Goal: Information Seeking & Learning: Find specific fact

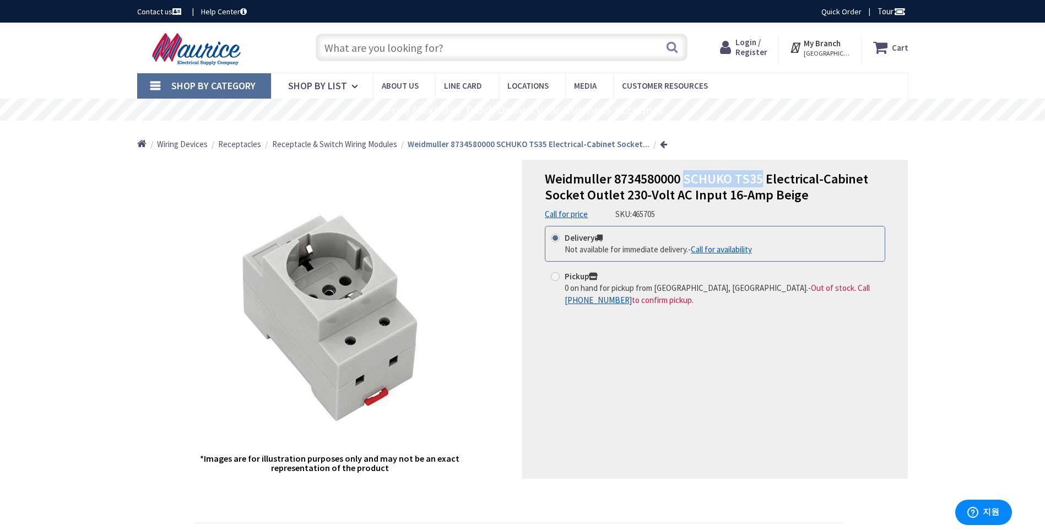
drag, startPoint x: 686, startPoint y: 178, endPoint x: 764, endPoint y: 176, distance: 77.7
click at [764, 176] on span "Weidmuller 8734580000 SCHUKO TS35 Electrical-Cabinet Socket Outlet 230-Volt AC …" at bounding box center [706, 186] width 323 height 33
copy span "SCHUKO TS35"
drag, startPoint x: 615, startPoint y: 179, endPoint x: 678, endPoint y: 181, distance: 63.4
click at [678, 181] on span "Weidmuller 8734580000 SCHUKO TS35 Electrical-Cabinet Socket Outlet 230-Volt AC …" at bounding box center [706, 186] width 323 height 33
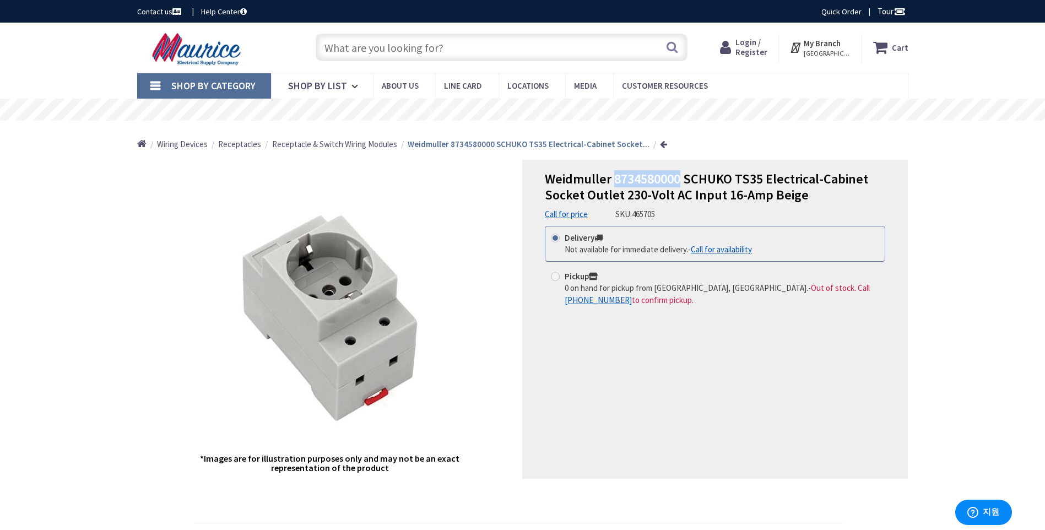
copy span "8734580000"
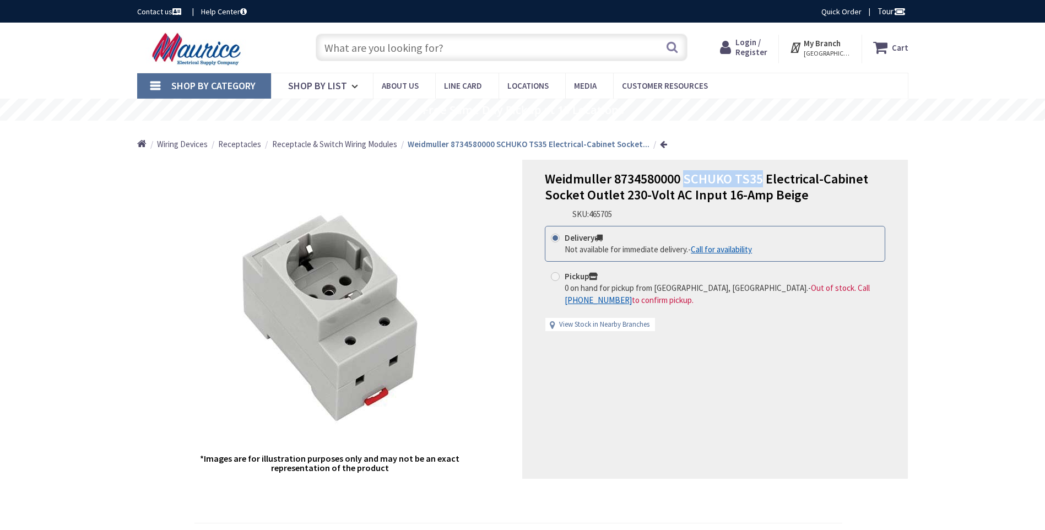
drag, startPoint x: 685, startPoint y: 176, endPoint x: 759, endPoint y: 179, distance: 73.9
click at [759, 179] on span "Weidmuller 8734580000 SCHUKO TS35 Electrical-Cabinet Socket Outlet 230-Volt AC …" at bounding box center [706, 186] width 323 height 33
copy span "SCHUKO TS35"
